Goal: Task Accomplishment & Management: Manage account settings

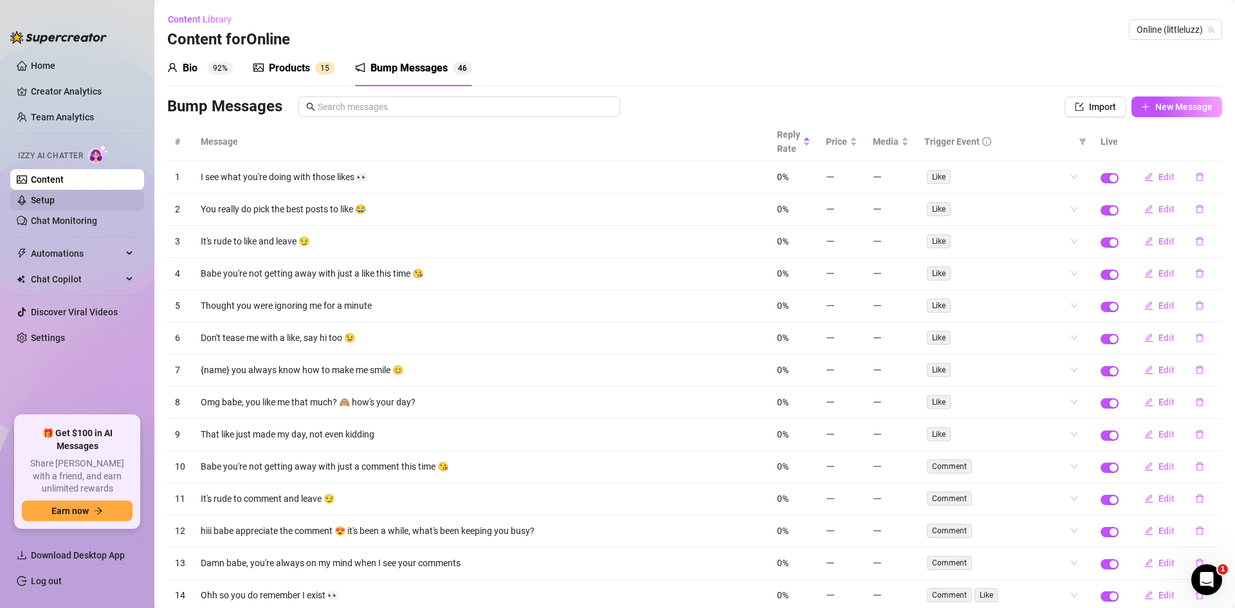
scroll to position [1064, 0]
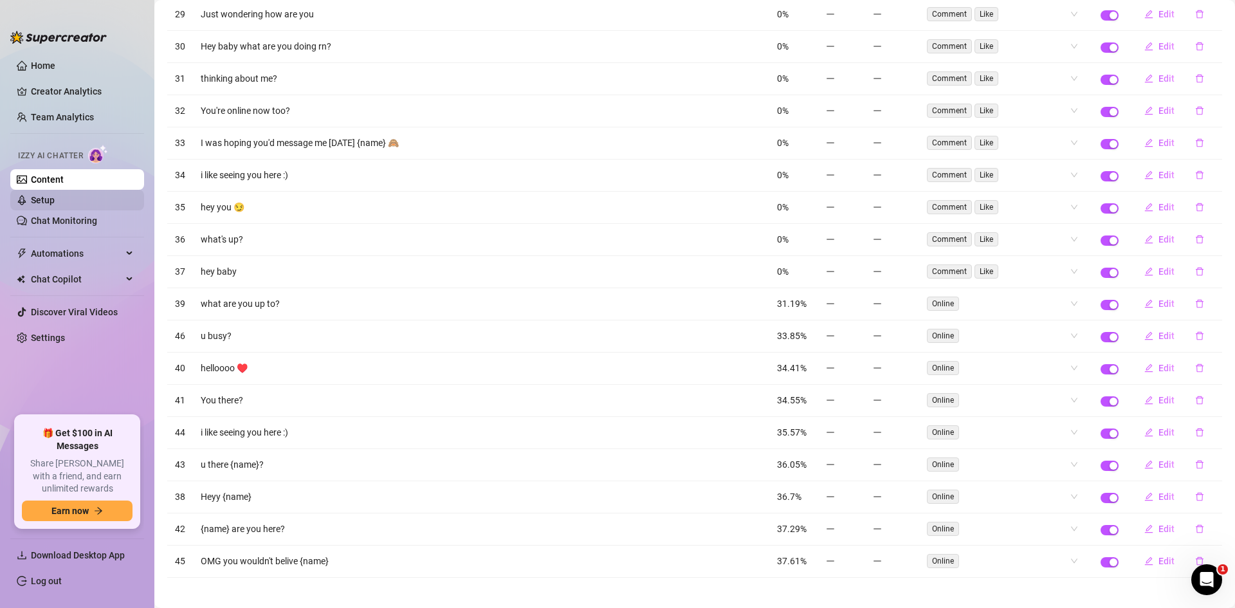
click at [55, 195] on link "Setup" at bounding box center [43, 200] width 24 height 10
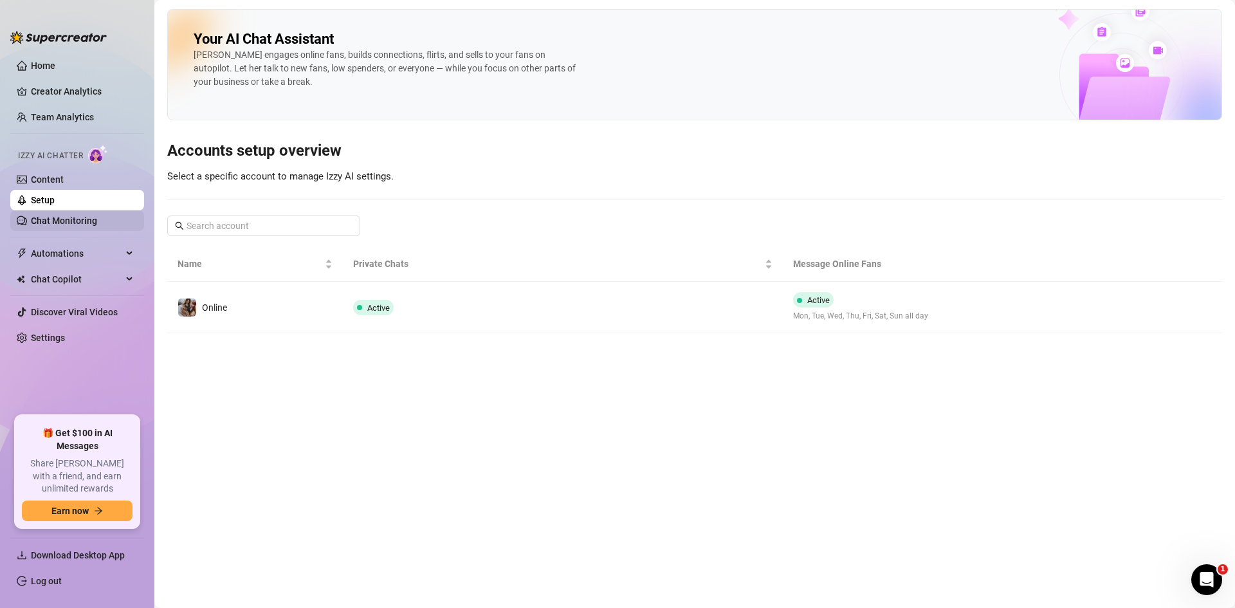
click at [66, 216] on link "Chat Monitoring" at bounding box center [64, 221] width 66 height 10
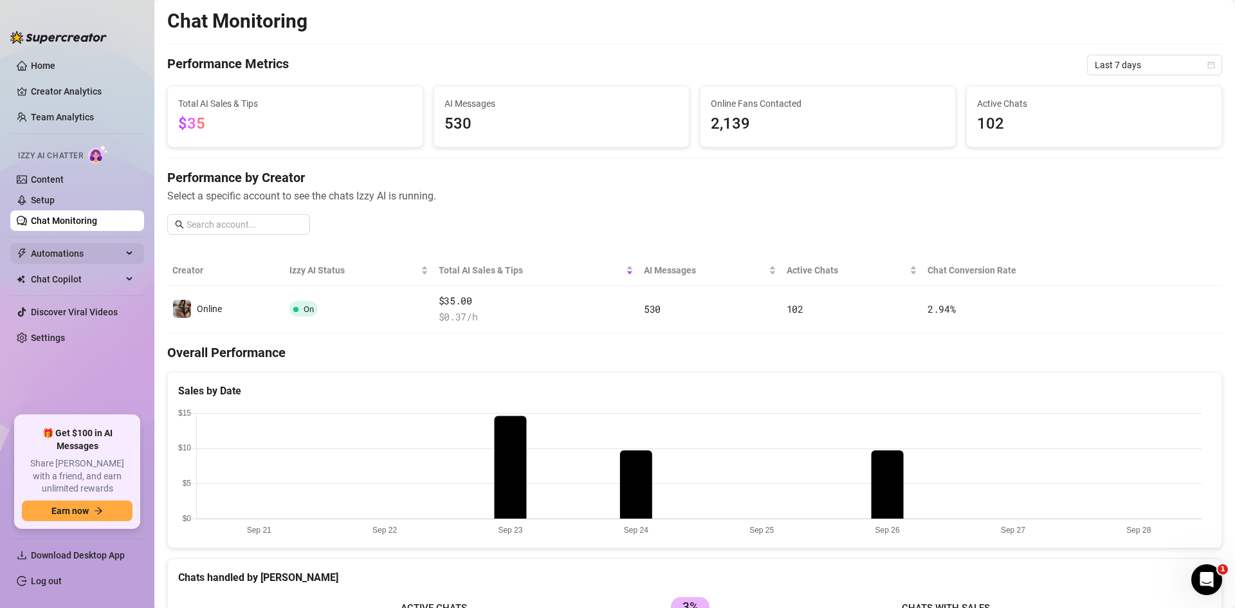
click at [41, 246] on span "Automations" at bounding box center [76, 253] width 91 height 21
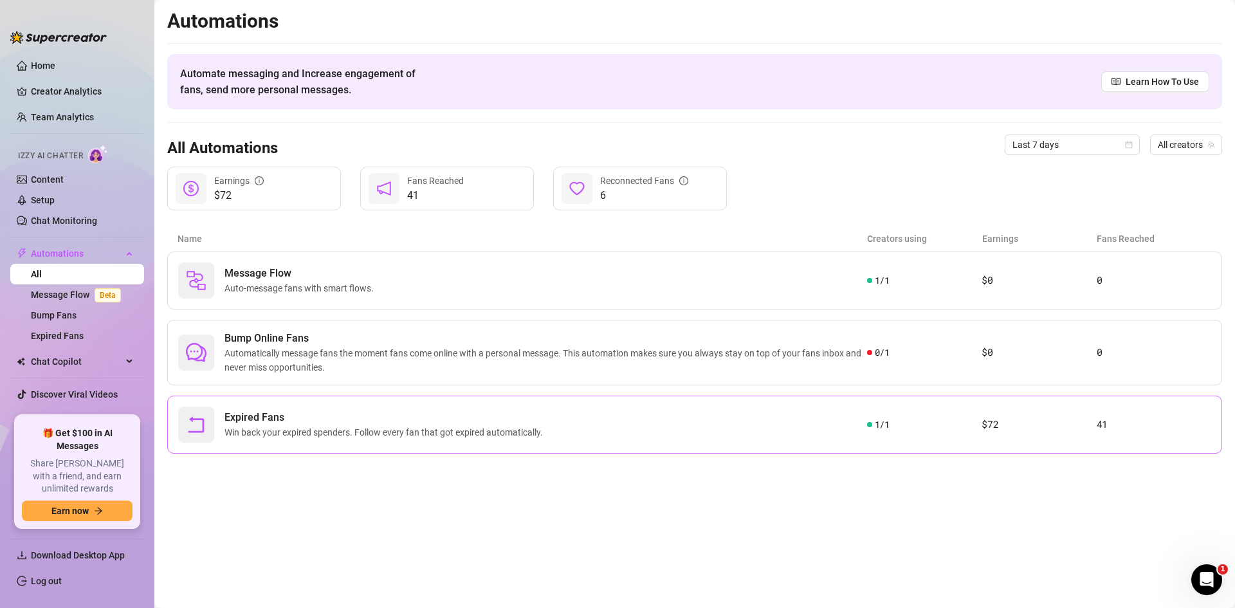
click at [304, 412] on span "Expired Fans" at bounding box center [387, 417] width 324 height 15
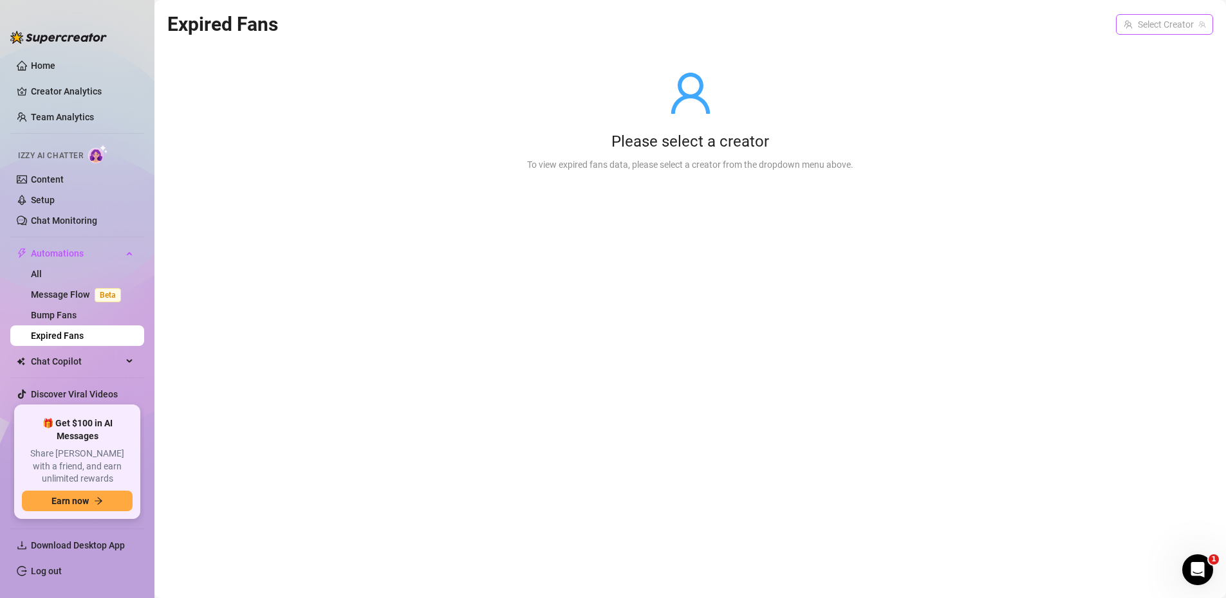
click at [1192, 28] on input "search" at bounding box center [1158, 24] width 70 height 19
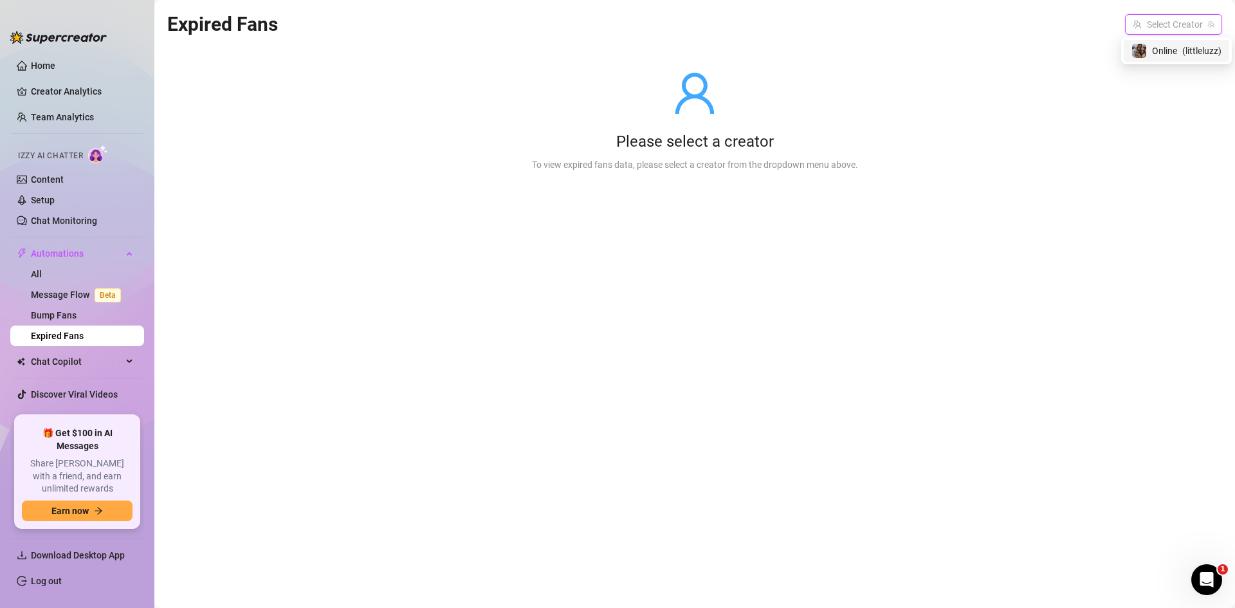
click at [1192, 53] on span "( littleluzz )" at bounding box center [1202, 51] width 39 height 14
